Goal: Task Accomplishment & Management: Manage account settings

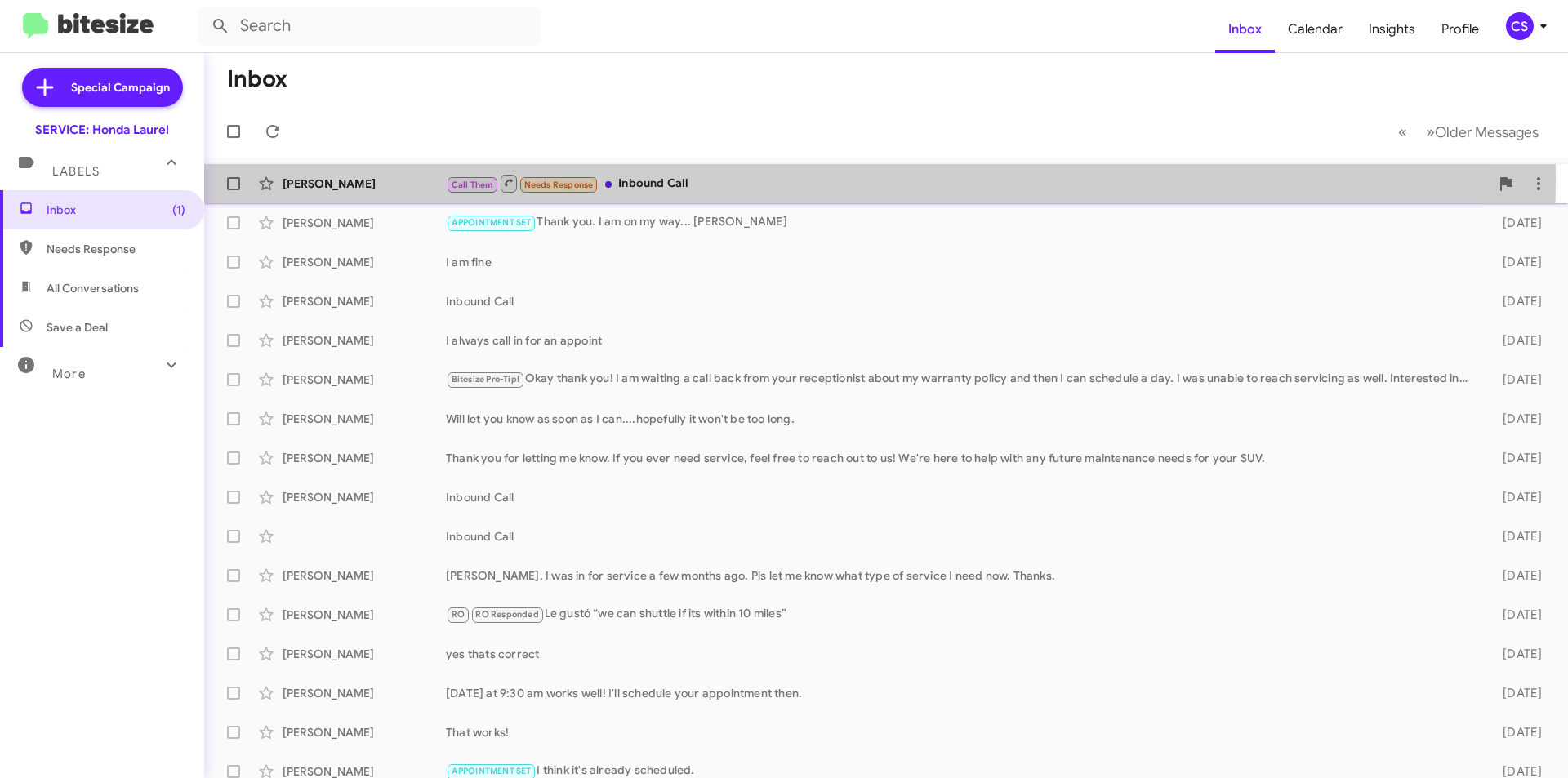
click at [690, 179] on div "Call Them Needs Response Inbound Call" at bounding box center [967, 183] width 1044 height 20
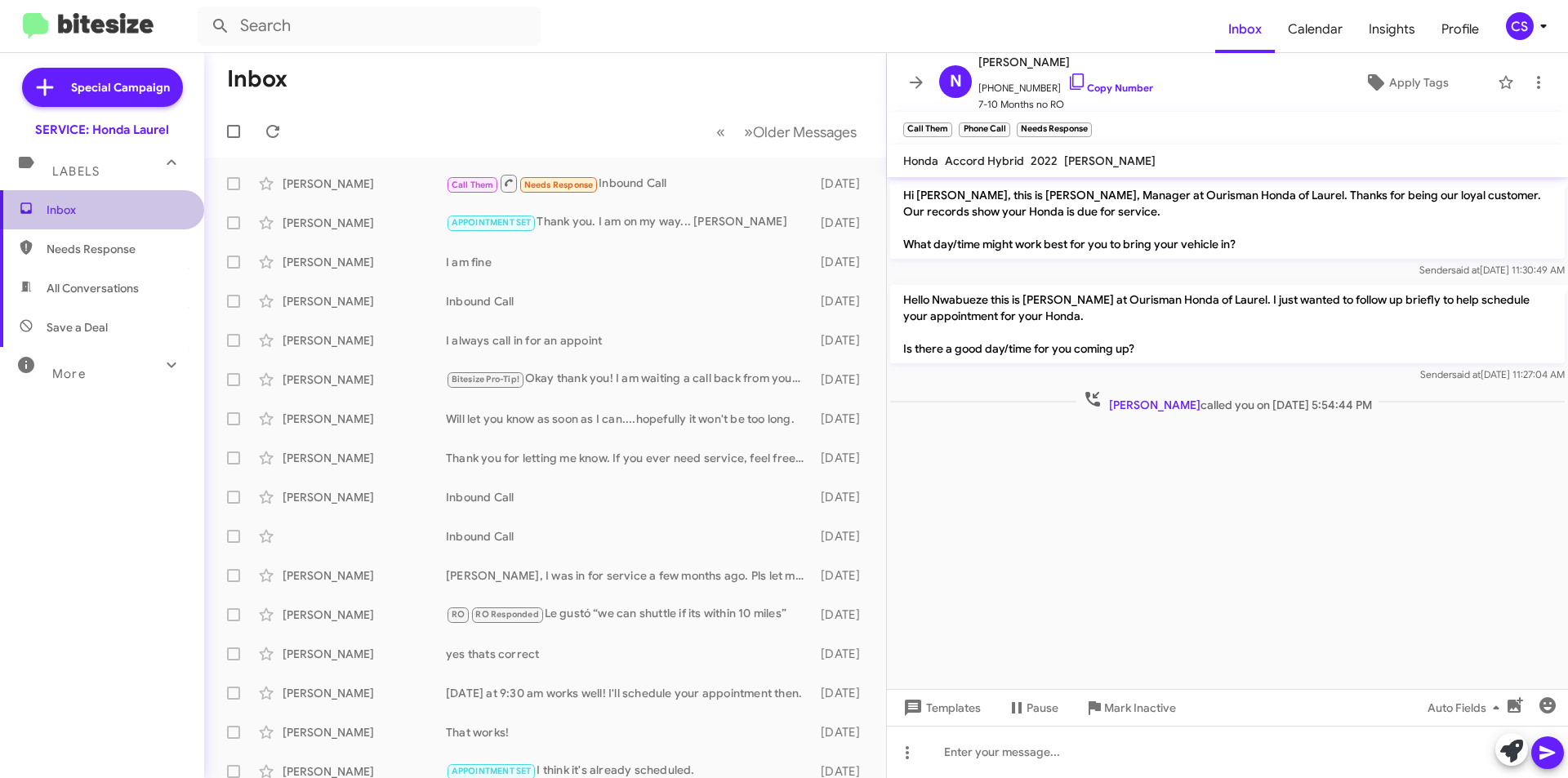
drag, startPoint x: 143, startPoint y: 199, endPoint x: 186, endPoint y: 203, distance: 43.2
click at [146, 197] on span "Inbox" at bounding box center [102, 209] width 204 height 39
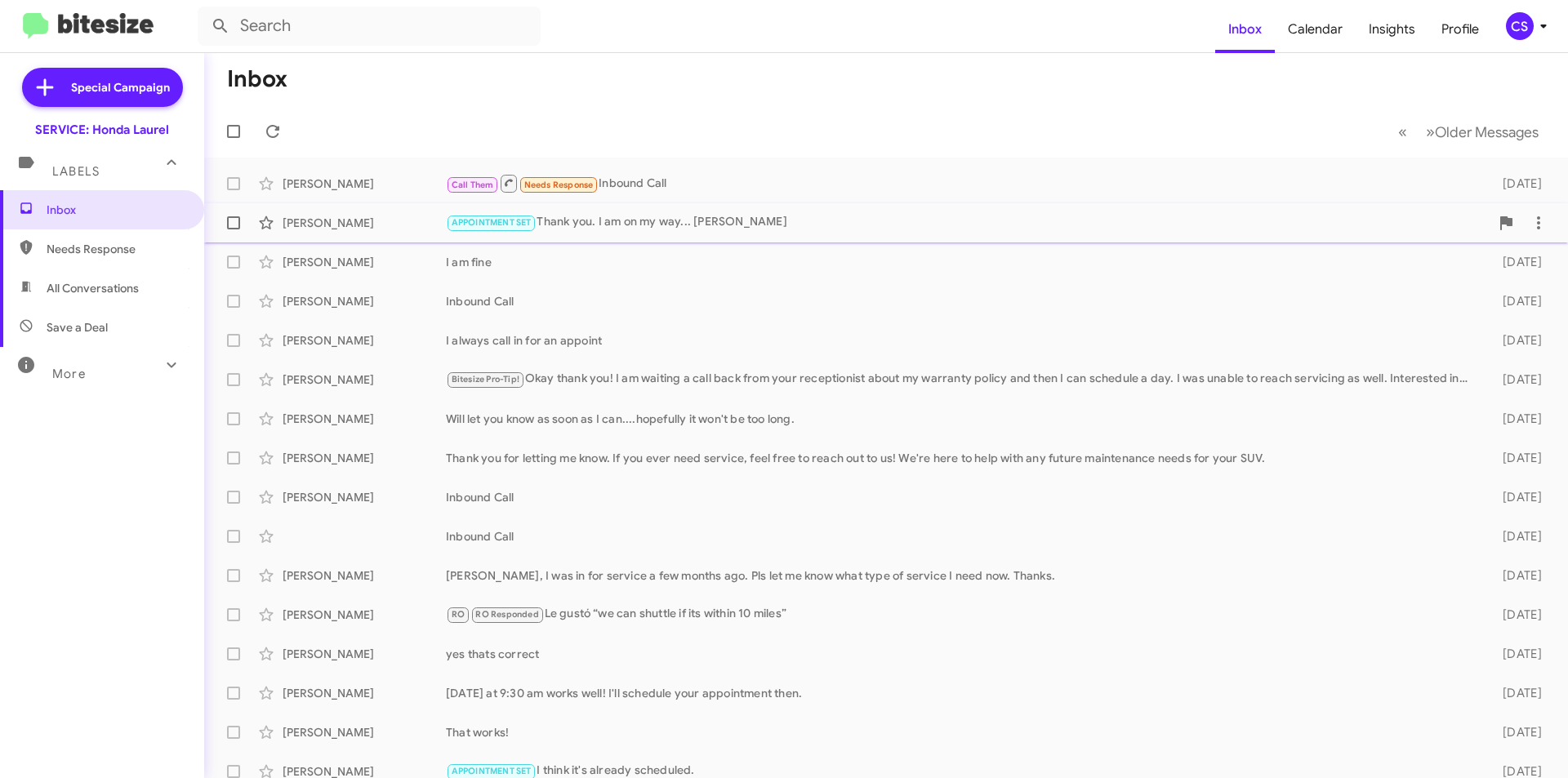
click at [721, 215] on div "APPOINTMENT SET Thank you. I am on my way... [PERSON_NAME]" at bounding box center [967, 222] width 1044 height 19
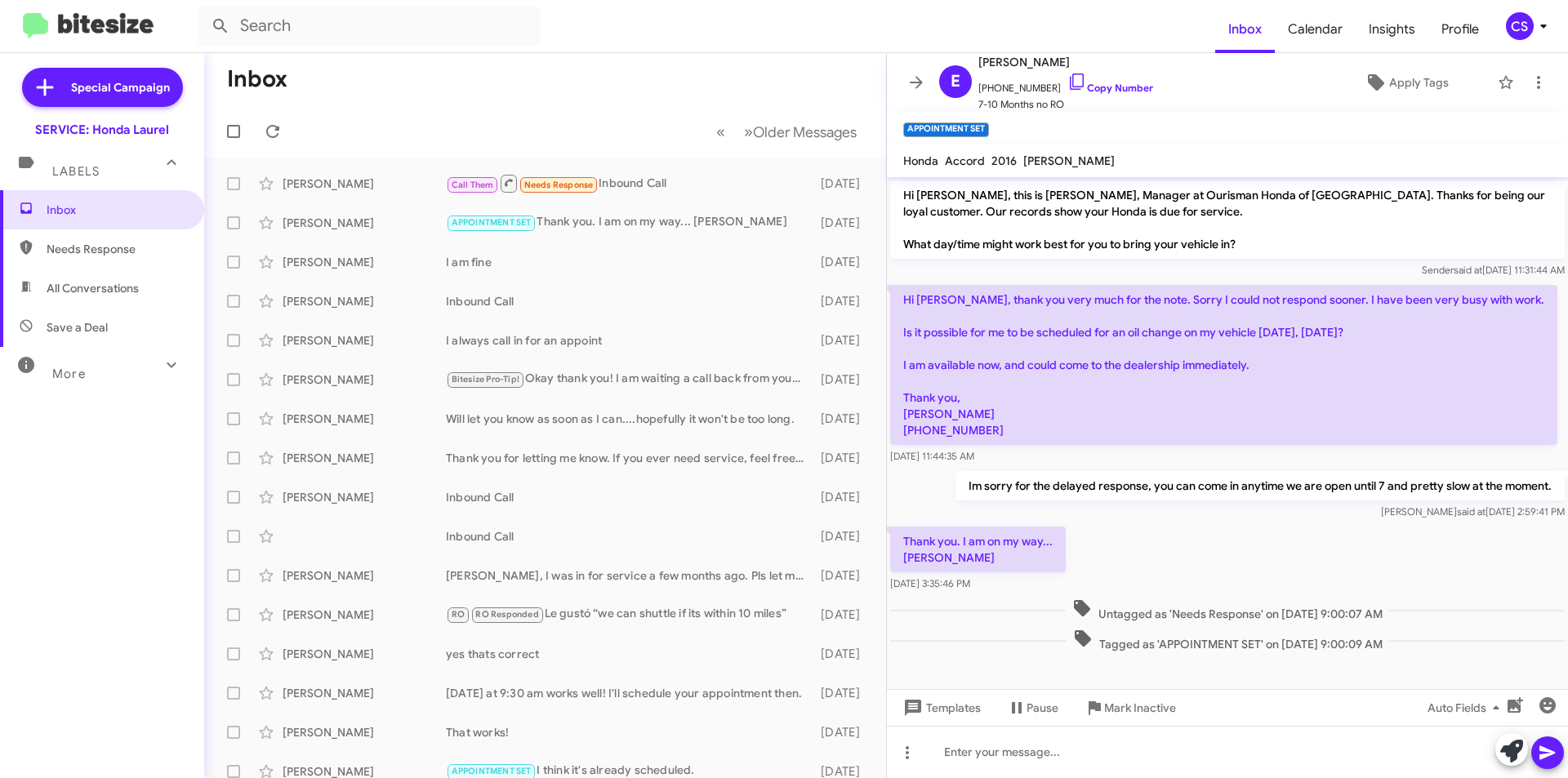
click at [917, 82] on icon at bounding box center [916, 81] width 13 height 12
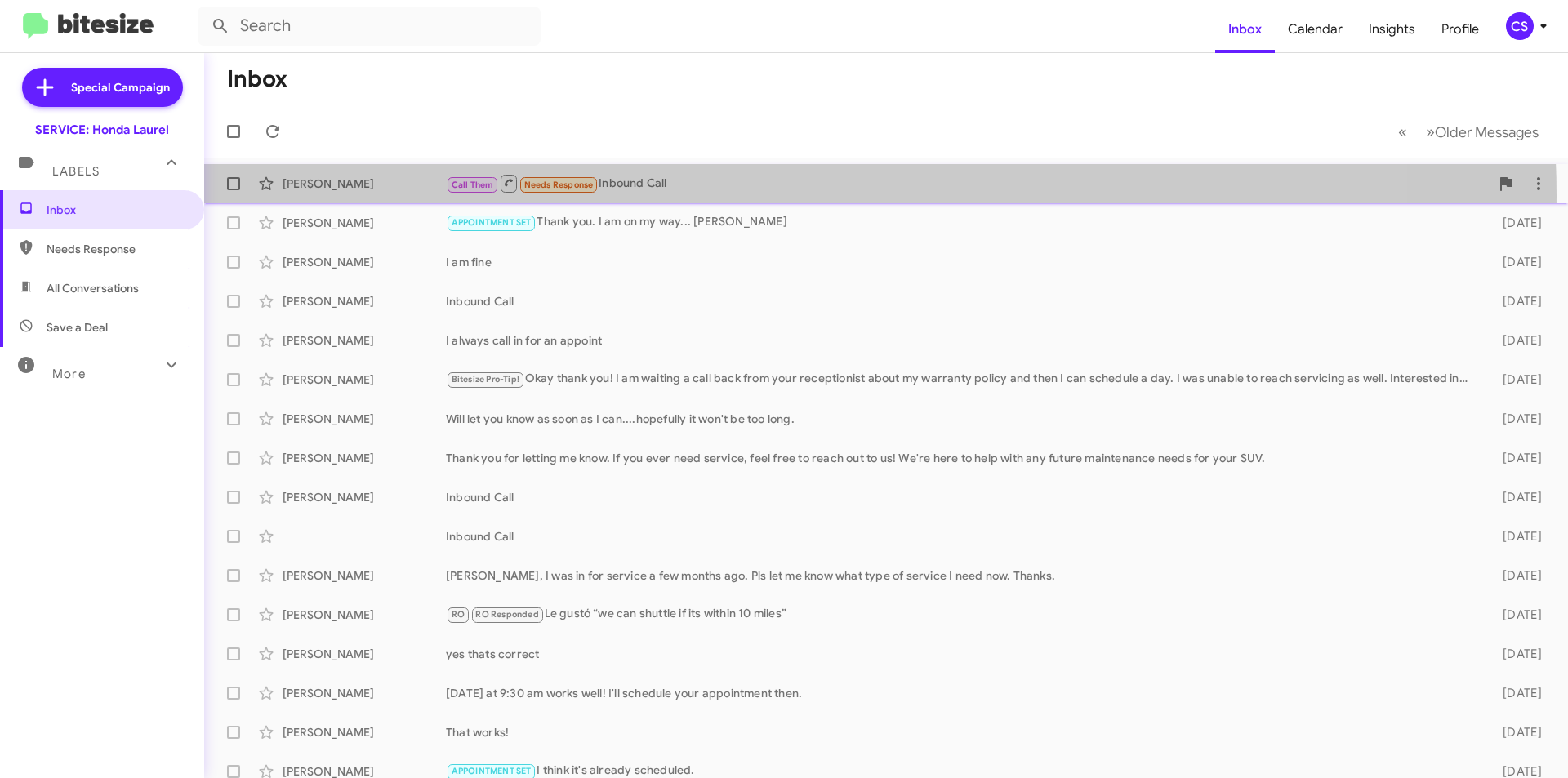
click at [752, 195] on div "[PERSON_NAME] Call Them Needs Response Inbound Call [DATE]" at bounding box center [886, 184] width 1338 height 33
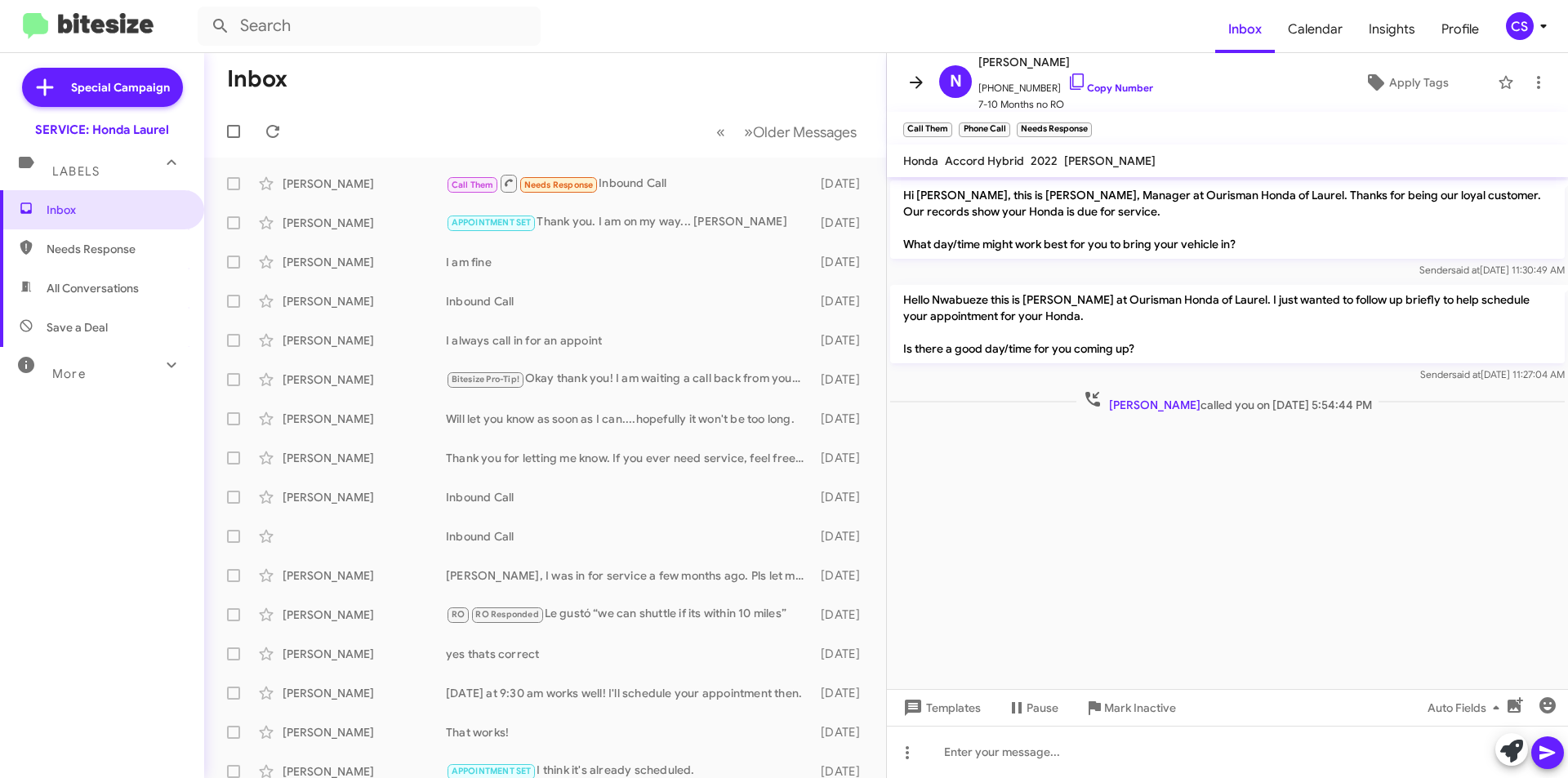
click at [911, 76] on icon at bounding box center [916, 83] width 20 height 20
